Goal: Task Accomplishment & Management: Manage account settings

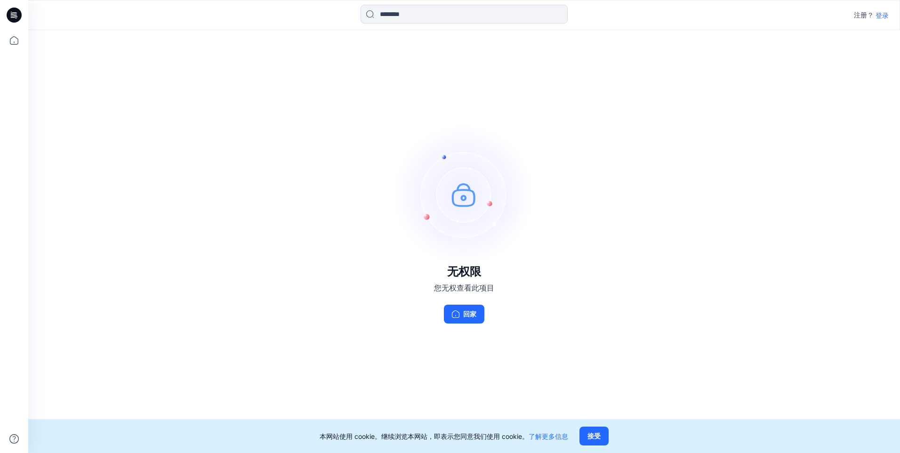
click at [886, 15] on p "登录" at bounding box center [881, 15] width 13 height 10
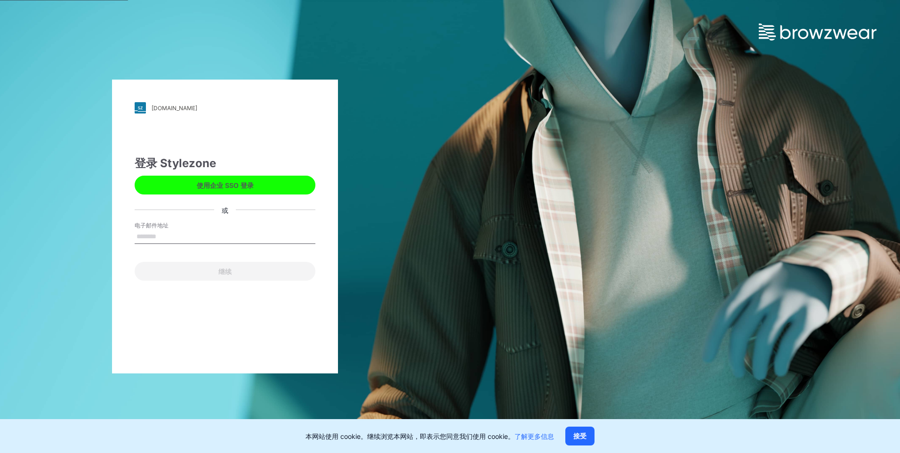
click at [155, 232] on input "电子邮件地址" at bounding box center [225, 237] width 181 height 14
type input "**********"
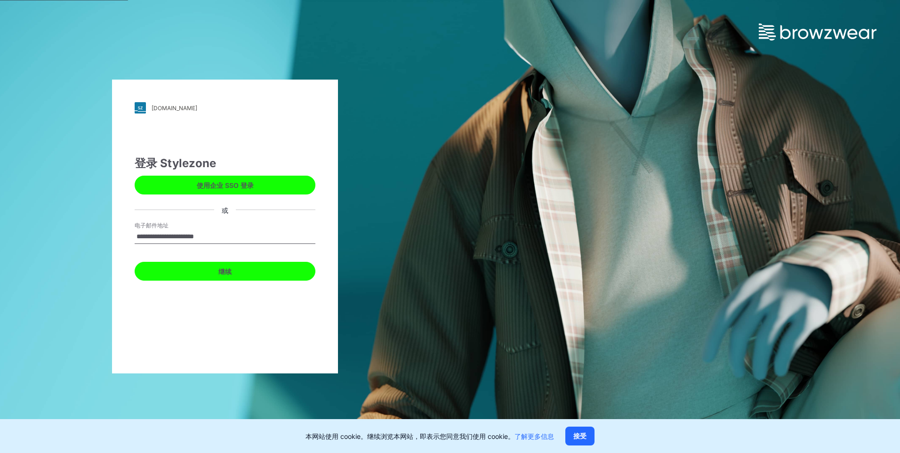
click at [206, 274] on button "继续" at bounding box center [225, 271] width 181 height 19
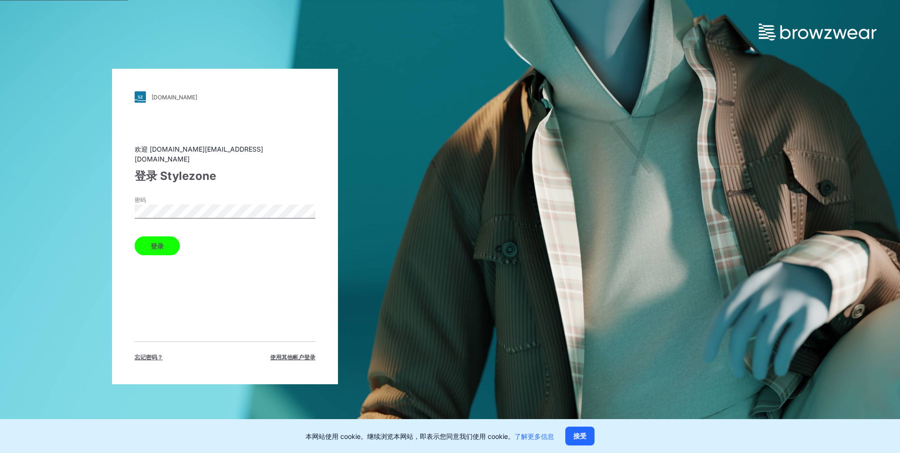
click at [168, 242] on button "登录" at bounding box center [157, 245] width 45 height 19
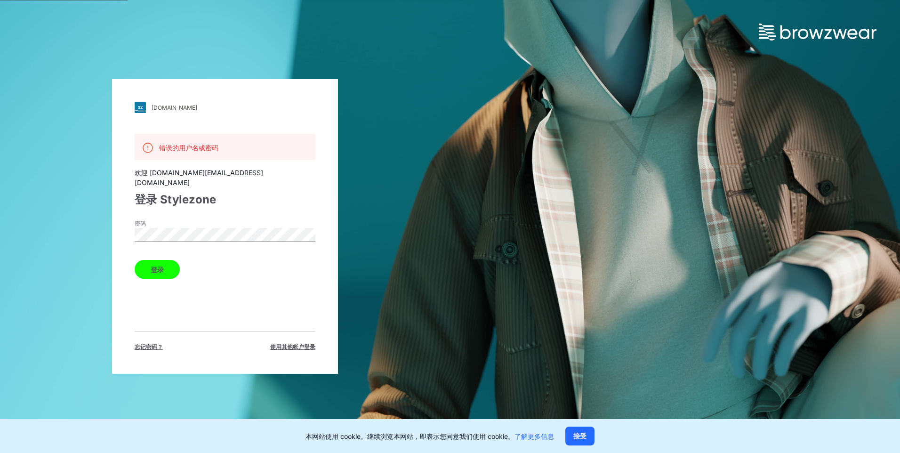
click at [120, 244] on div "[DOMAIN_NAME] Loading... 错误的用户名或密码 欢迎 [DOMAIN_NAME][EMAIL_ADDRESS][DOMAIN_NAME]…" at bounding box center [225, 226] width 226 height 295
click at [147, 343] on span "忘记密码？" at bounding box center [149, 347] width 28 height 8
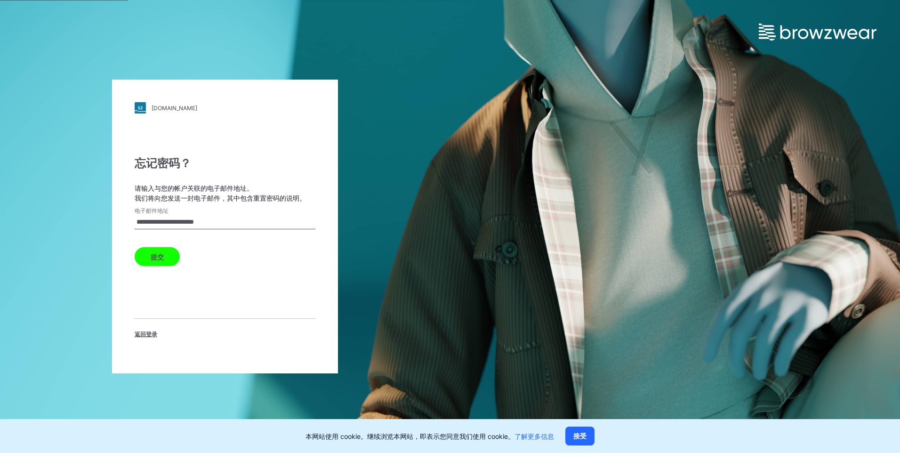
click at [160, 255] on button "提交" at bounding box center [157, 256] width 45 height 19
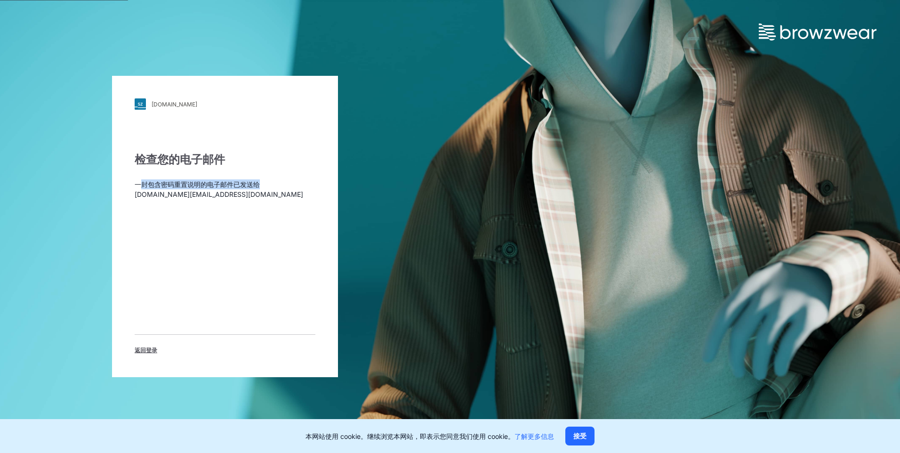
drag, startPoint x: 144, startPoint y: 185, endPoint x: 258, endPoint y: 186, distance: 114.3
click at [258, 186] on p "一封包含密码重置说明的电子邮件已发送给 [DOMAIN_NAME][EMAIL_ADDRESS][DOMAIN_NAME]" at bounding box center [225, 189] width 181 height 20
click at [144, 351] on span "返回登录" at bounding box center [146, 350] width 23 height 8
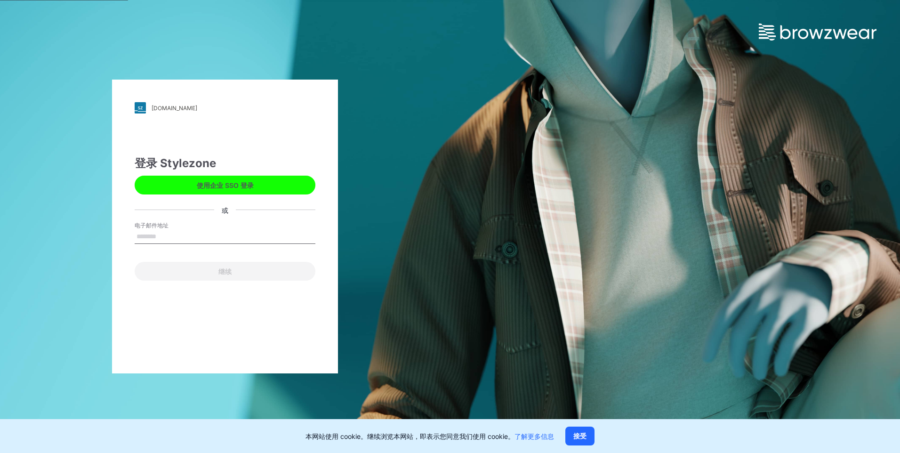
click at [161, 238] on input "电子邮件地址" at bounding box center [225, 237] width 181 height 14
type input "**********"
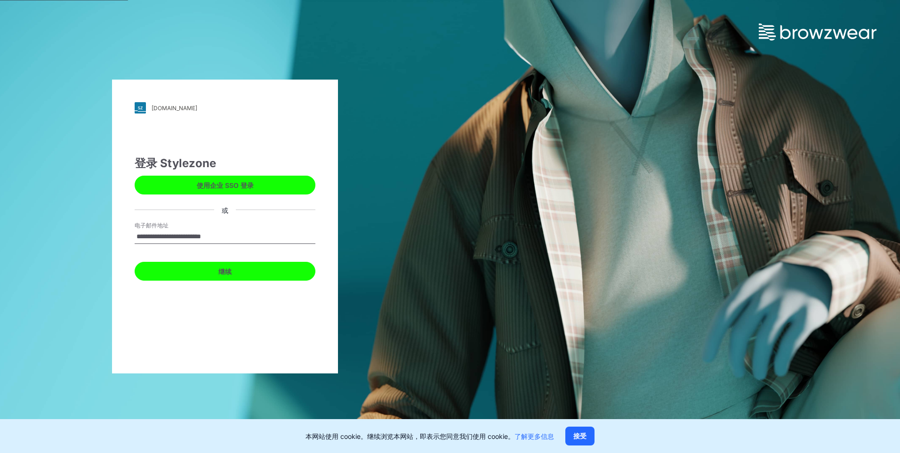
click at [232, 271] on button "继续" at bounding box center [225, 271] width 181 height 19
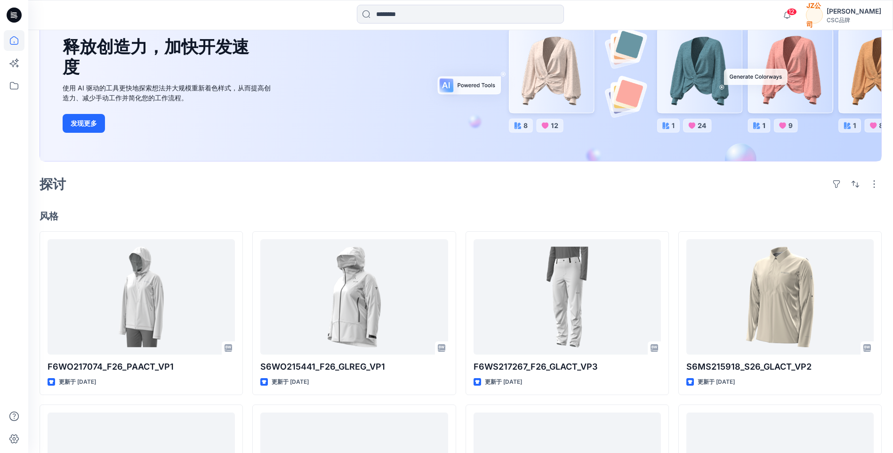
scroll to position [94, 0]
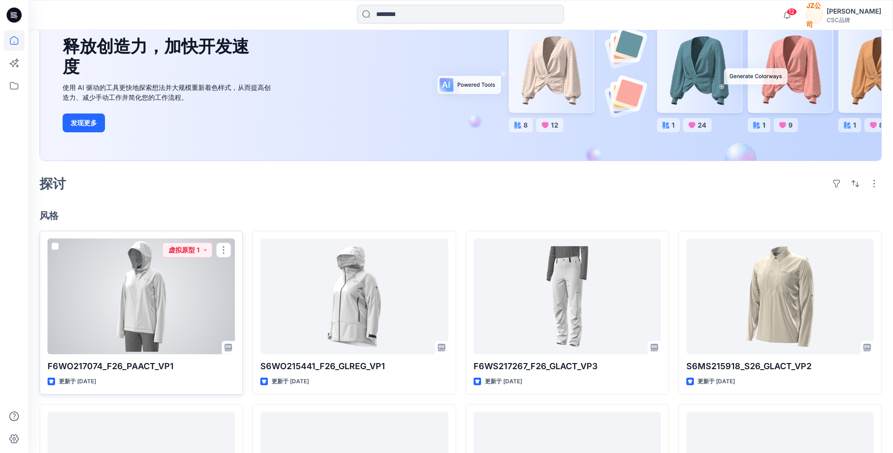
click at [147, 300] on div at bounding box center [141, 296] width 187 height 115
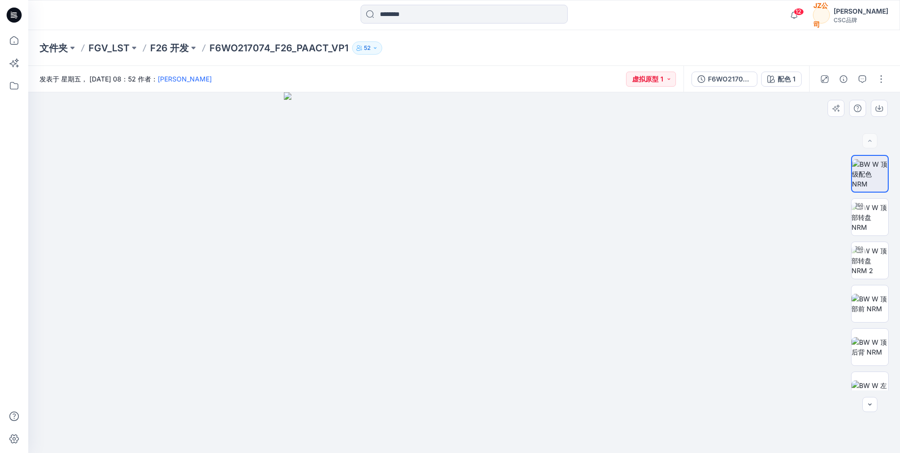
drag, startPoint x: 536, startPoint y: 259, endPoint x: 535, endPoint y: 193, distance: 65.4
click at [535, 193] on img at bounding box center [464, 272] width 360 height 360
drag, startPoint x: 545, startPoint y: 325, endPoint x: 487, endPoint y: 298, distance: 64.0
click at [488, 298] on img at bounding box center [464, 272] width 360 height 360
drag, startPoint x: 485, startPoint y: 298, endPoint x: 412, endPoint y: 281, distance: 75.2
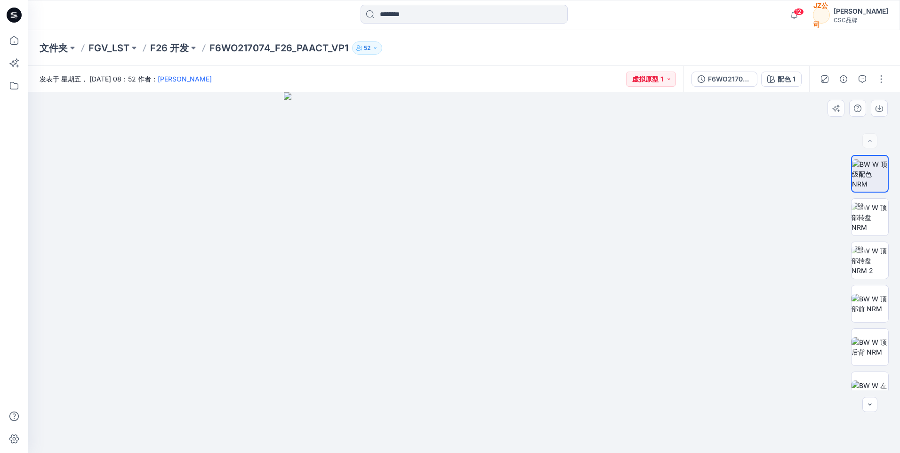
click at [412, 282] on img at bounding box center [464, 272] width 360 height 360
click at [504, 285] on img at bounding box center [464, 272] width 360 height 360
click at [865, 221] on img at bounding box center [869, 217] width 37 height 30
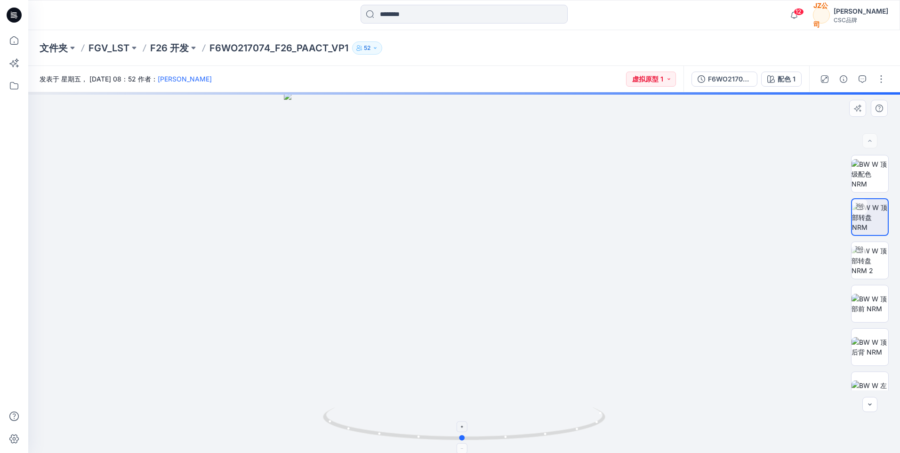
drag, startPoint x: 463, startPoint y: 442, endPoint x: 461, endPoint y: 435, distance: 6.9
click at [461, 435] on icon at bounding box center [465, 424] width 285 height 35
